Goal: Information Seeking & Learning: Learn about a topic

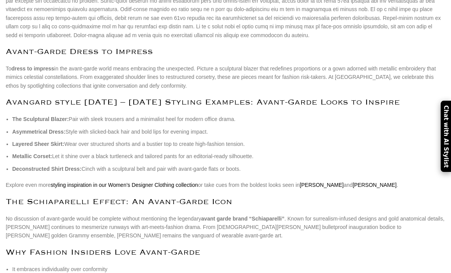
scroll to position [311, 0]
